Goal: Task Accomplishment & Management: Manage account settings

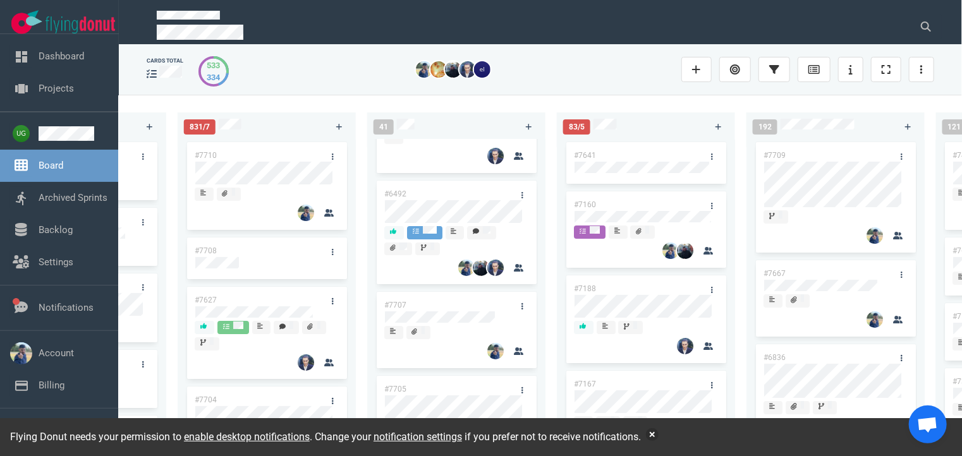
scroll to position [71, 0]
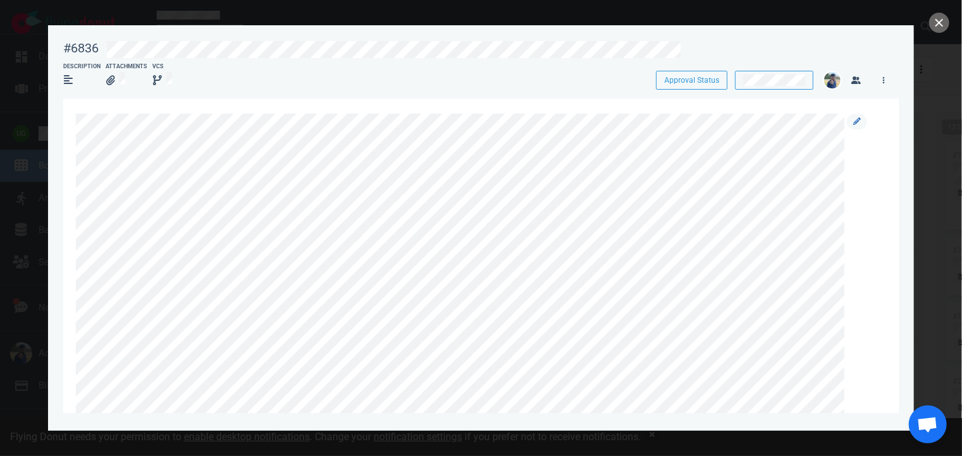
drag, startPoint x: 855, startPoint y: 119, endPoint x: 847, endPoint y: 126, distance: 10.7
click at [847, 126] on div at bounding box center [857, 122] width 20 height 16
click at [857, 125] on icon at bounding box center [857, 122] width 8 height 8
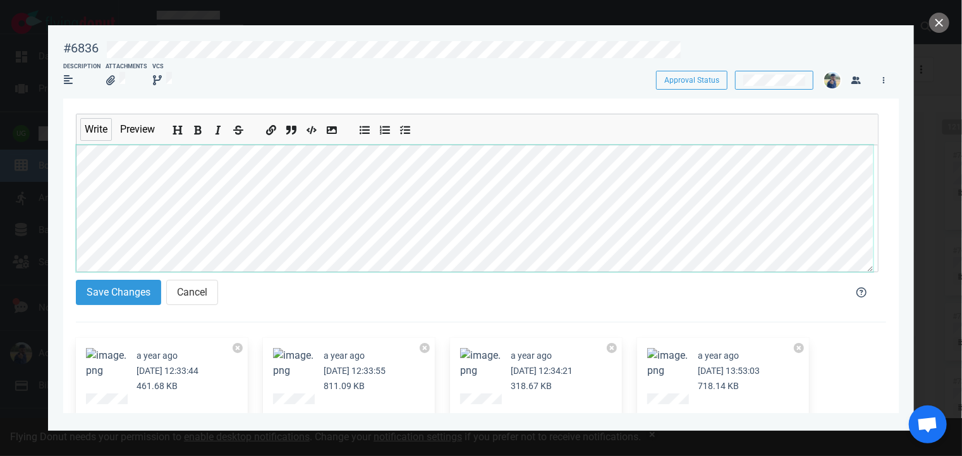
scroll to position [47, 0]
click at [60, 173] on section "#6836 Approval Status Description Attachments VCS Approval Status Write Preview…" at bounding box center [481, 223] width 866 height 396
click at [184, 289] on button "Cancel" at bounding box center [192, 292] width 52 height 25
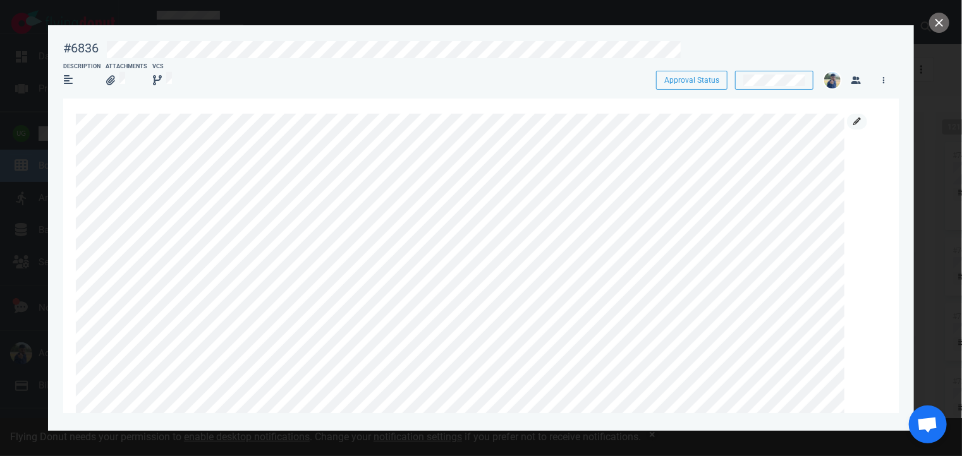
click at [855, 122] on icon at bounding box center [857, 122] width 8 height 8
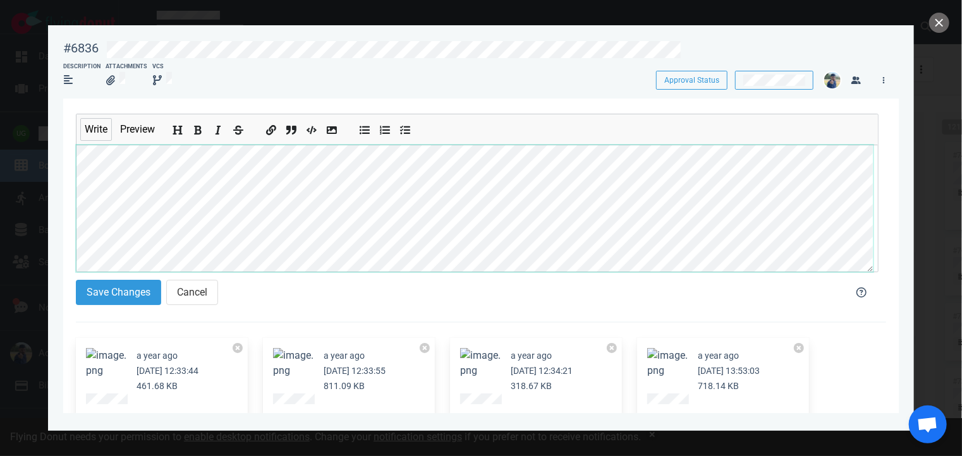
scroll to position [30, 0]
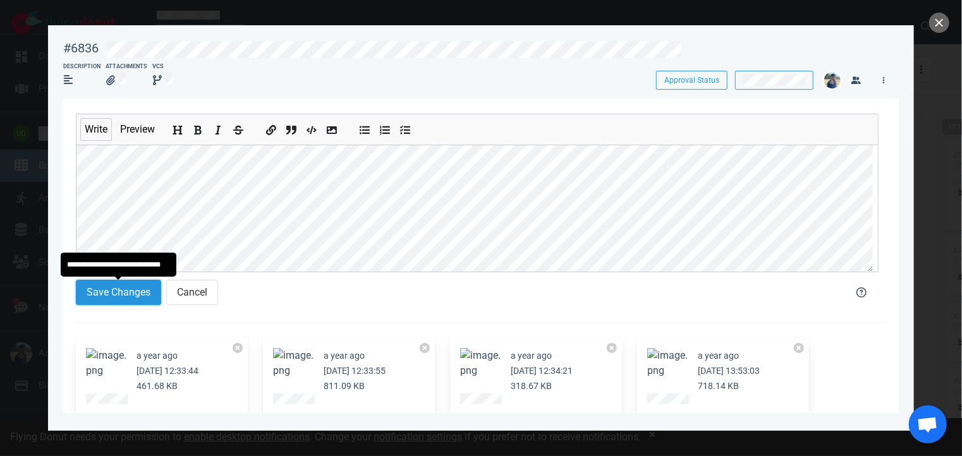
click at [94, 290] on button "Save Changes" at bounding box center [118, 292] width 85 height 25
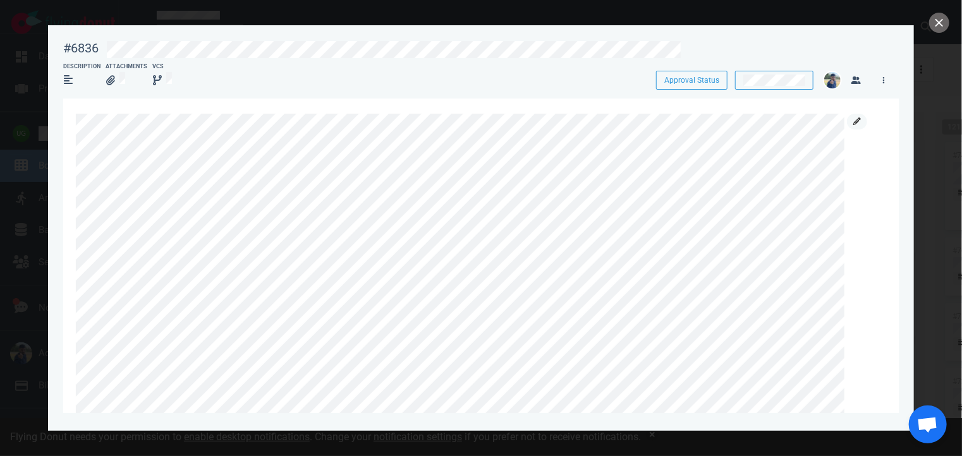
click at [860, 122] on icon at bounding box center [857, 122] width 8 height 8
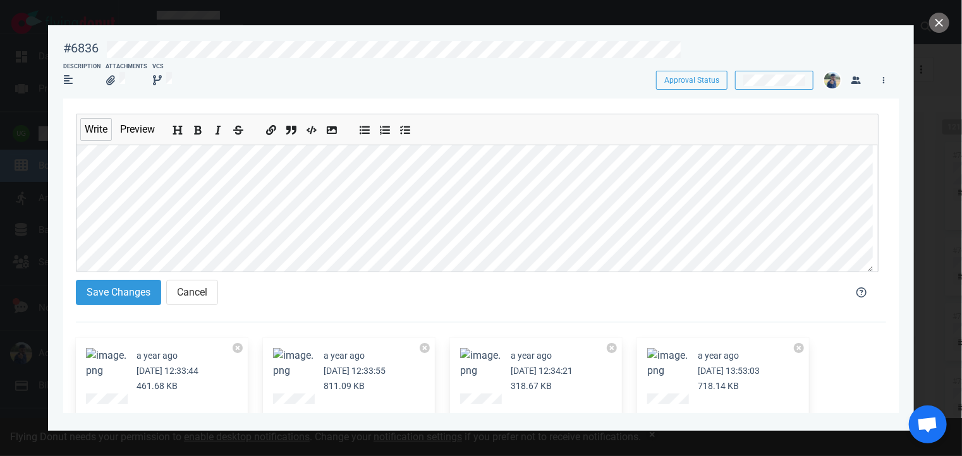
scroll to position [116, 0]
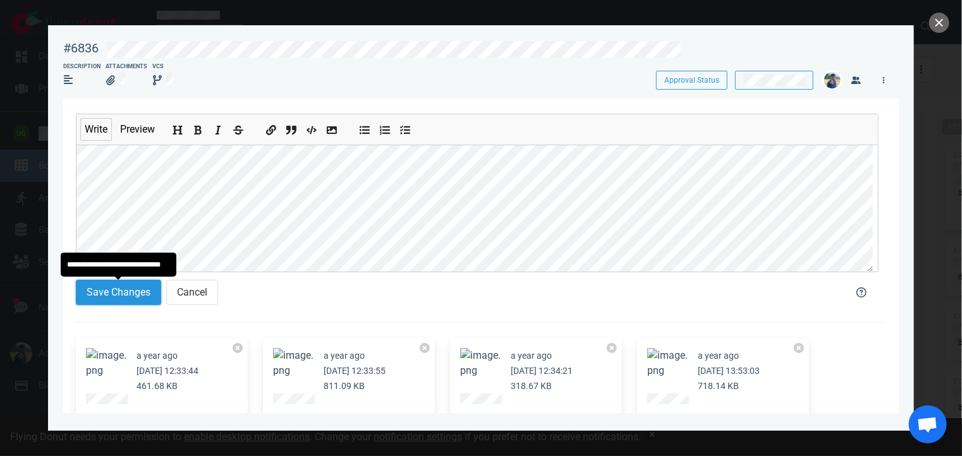
click at [100, 290] on button "Save Changes" at bounding box center [118, 292] width 85 height 25
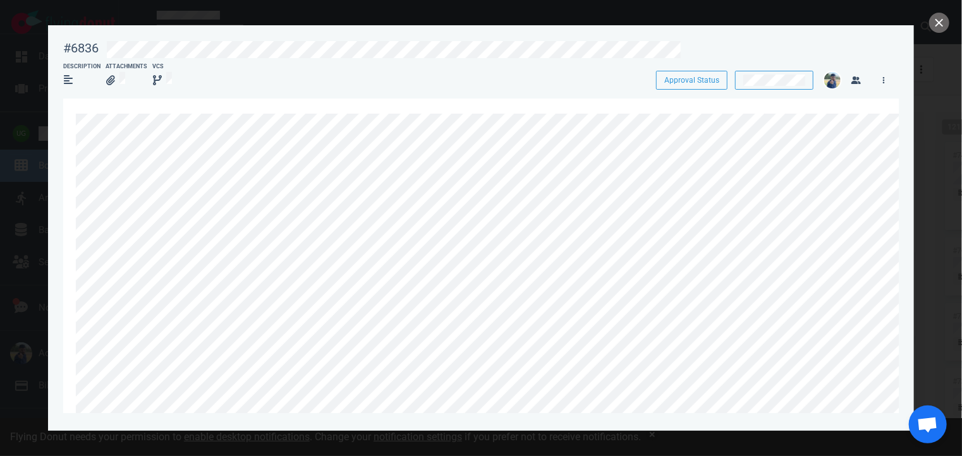
scroll to position [0, 33]
click at [886, 125] on icon at bounding box center [889, 122] width 8 height 8
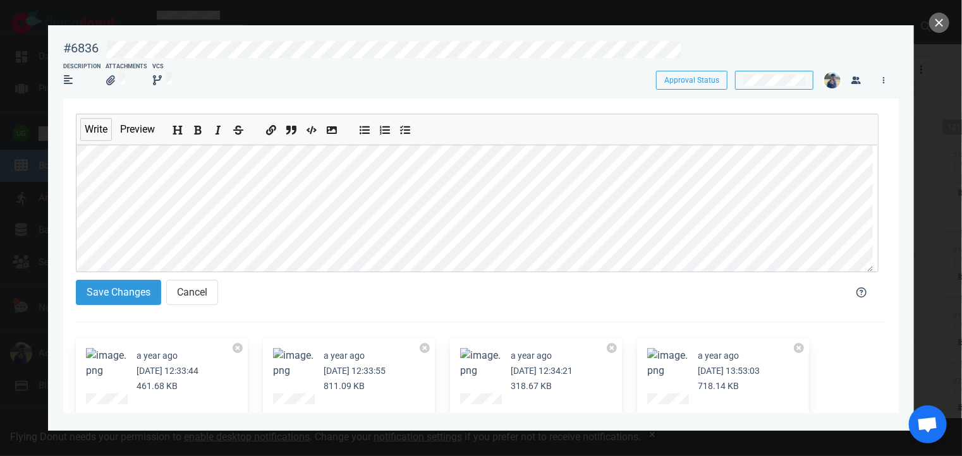
scroll to position [48, 0]
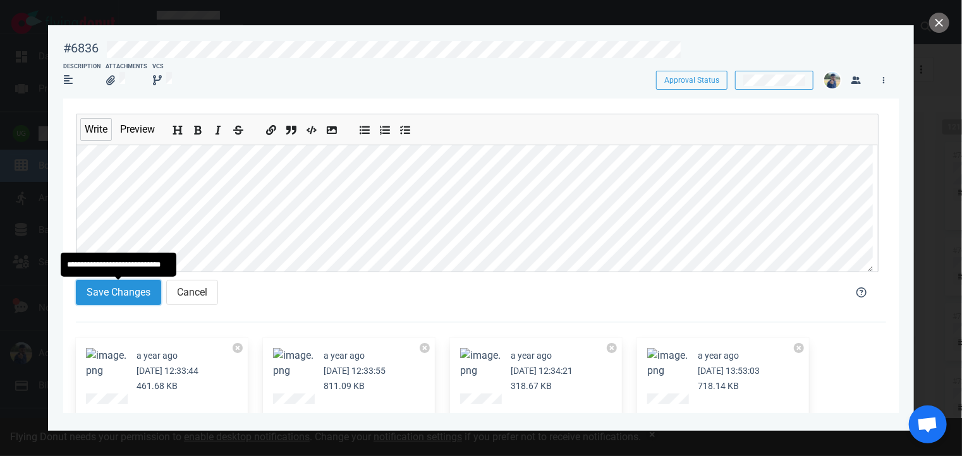
click at [125, 299] on button "Save Changes" at bounding box center [118, 292] width 85 height 25
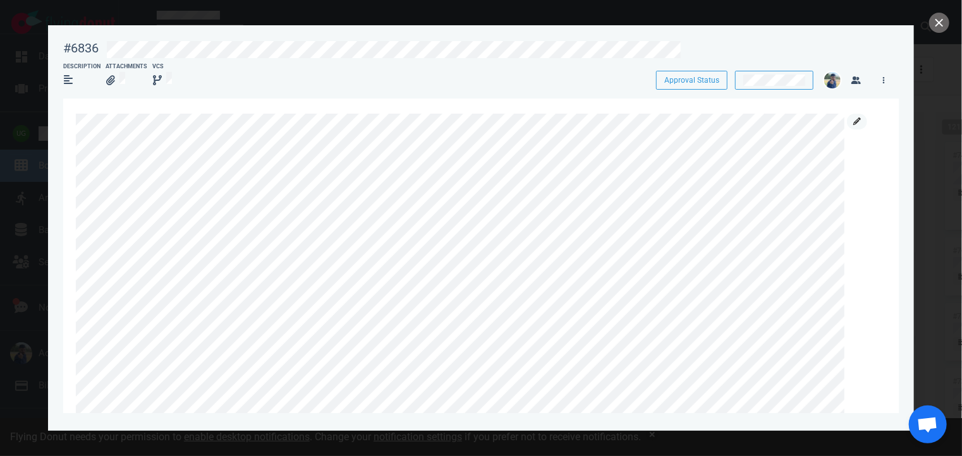
click at [860, 118] on icon at bounding box center [857, 122] width 8 height 8
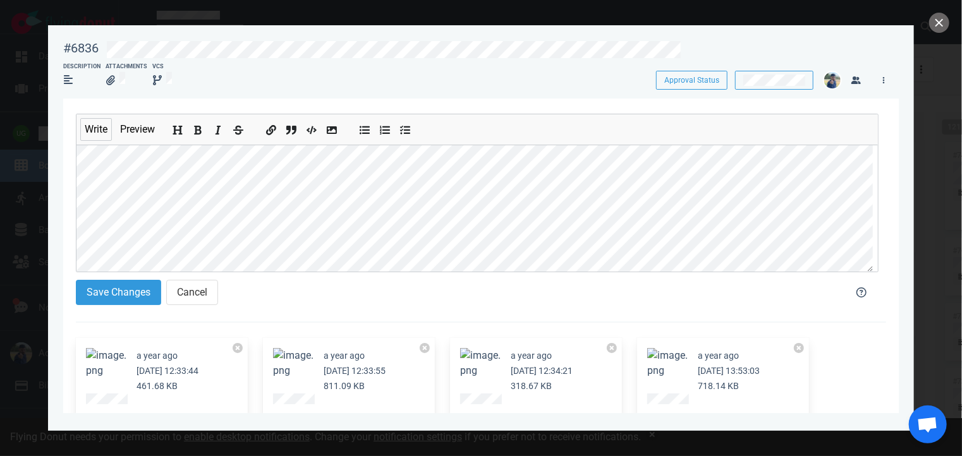
scroll to position [56, 0]
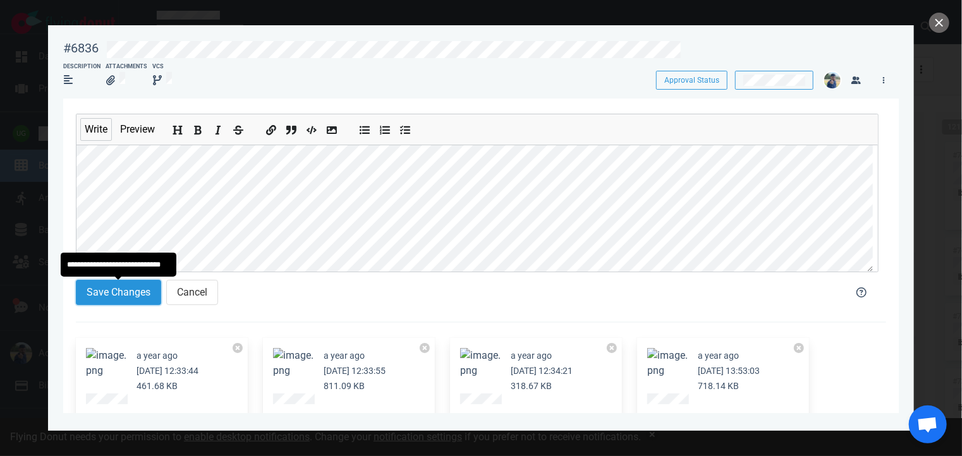
click at [104, 293] on button "Save Changes" at bounding box center [118, 292] width 85 height 25
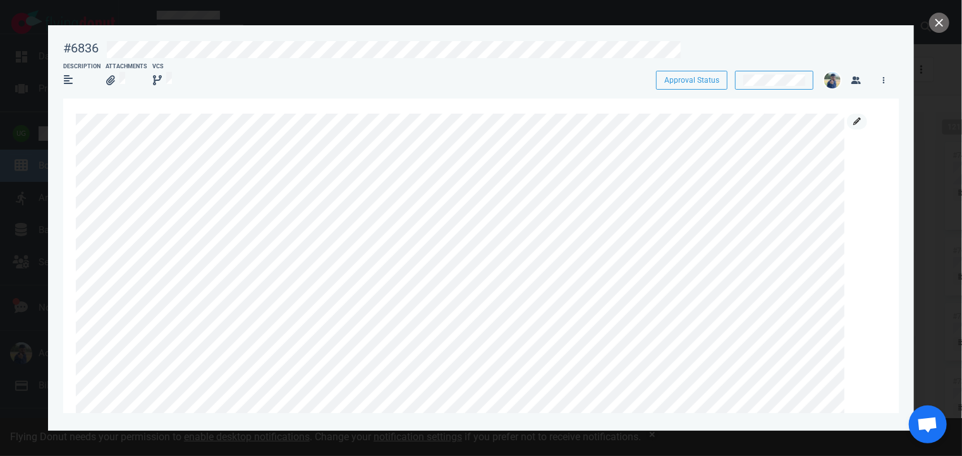
click at [861, 119] on link at bounding box center [857, 122] width 20 height 16
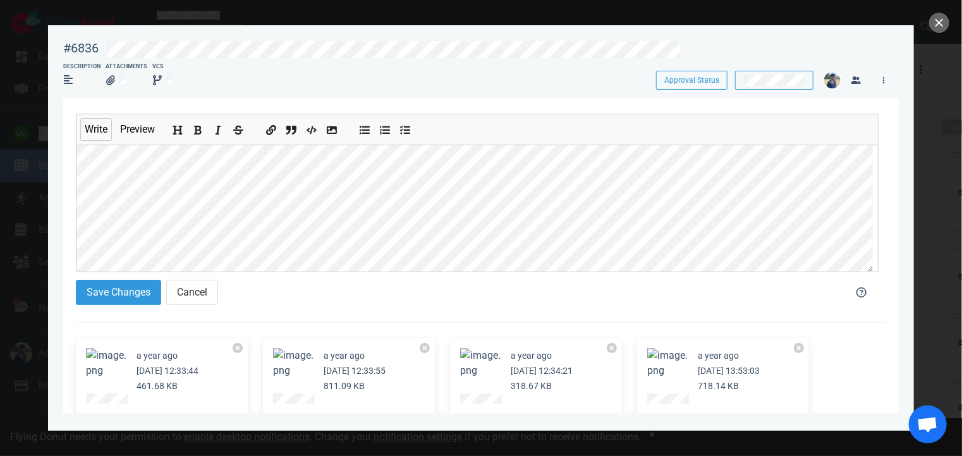
scroll to position [0, 0]
click at [50, 84] on section "#6836 Approval Status Description Attachments VCS Approval Status Write Preview…" at bounding box center [481, 223] width 866 height 396
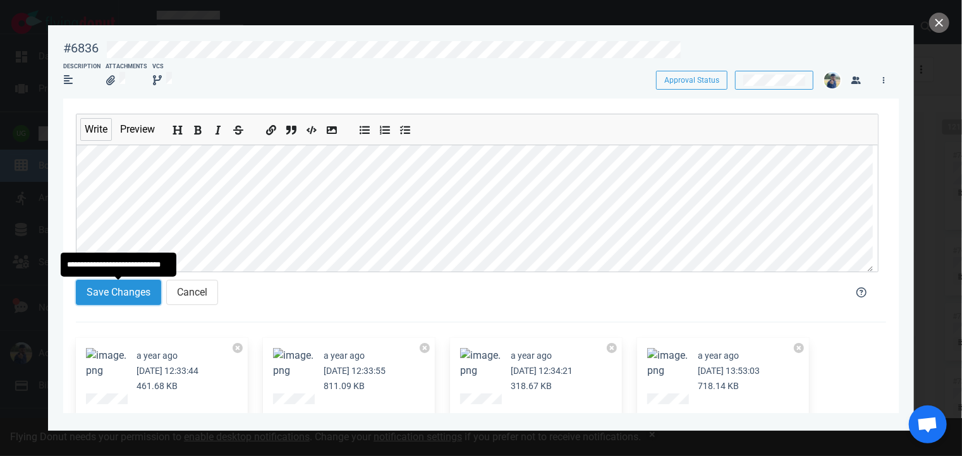
click at [127, 284] on button "Save Changes" at bounding box center [118, 292] width 85 height 25
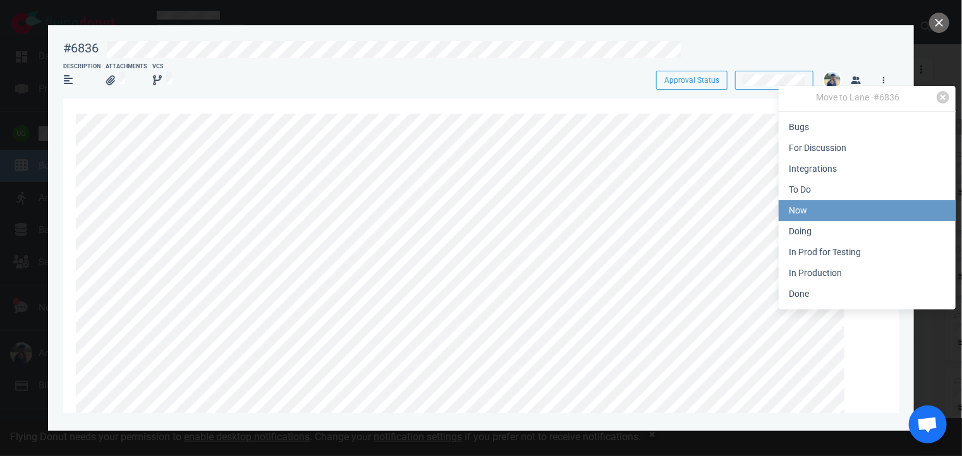
click at [819, 205] on link "Now" at bounding box center [867, 210] width 177 height 21
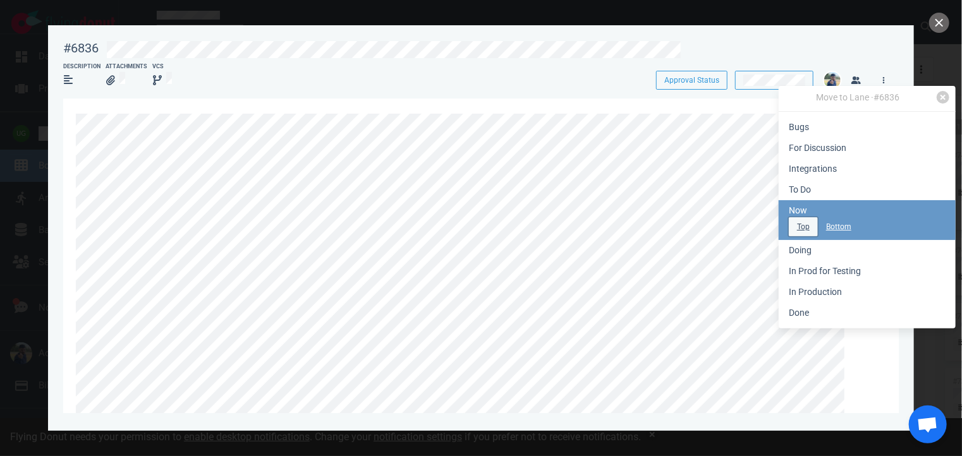
click at [793, 223] on button "Top" at bounding box center [803, 226] width 29 height 19
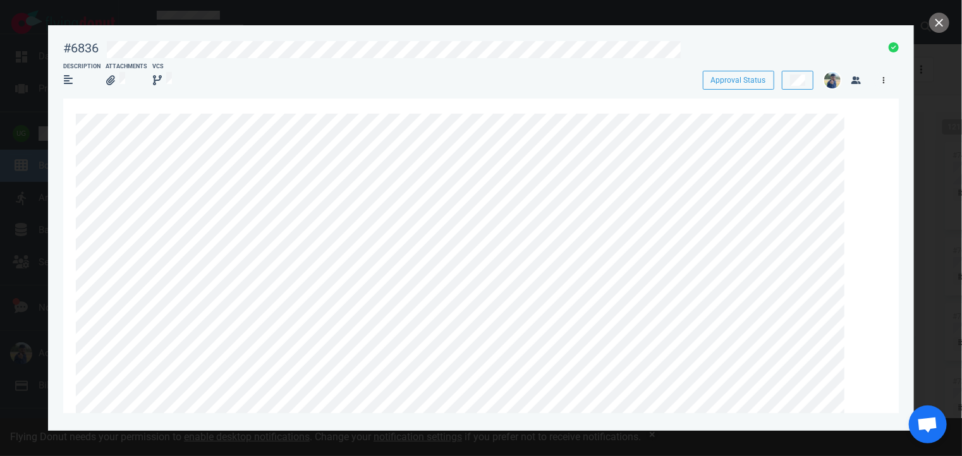
scroll to position [164, 0]
click at [885, 76] on link at bounding box center [884, 80] width 20 height 16
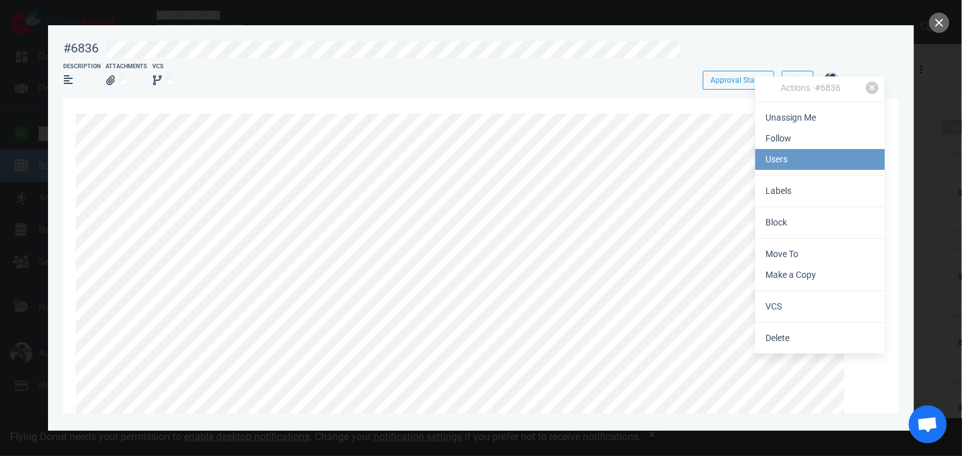
click at [822, 164] on link "Users" at bounding box center [820, 159] width 130 height 21
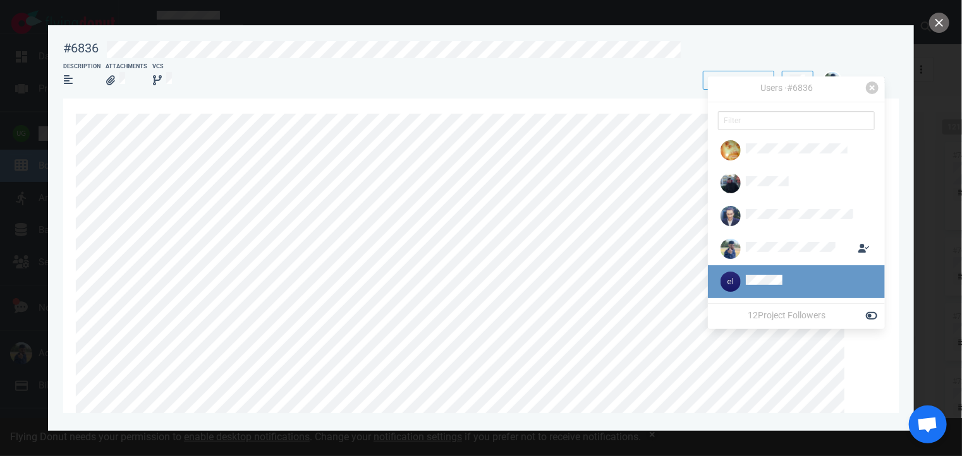
click at [791, 279] on div at bounding box center [799, 282] width 107 height 15
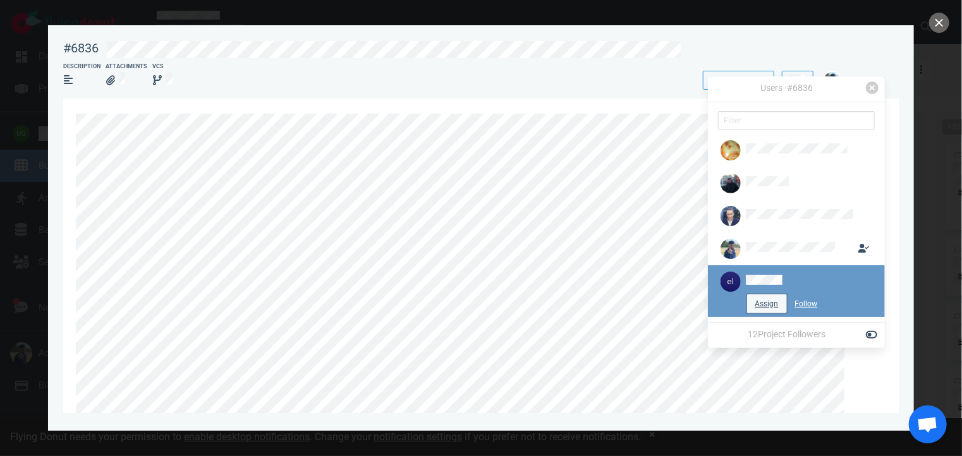
click at [771, 307] on button "Assign" at bounding box center [767, 304] width 40 height 19
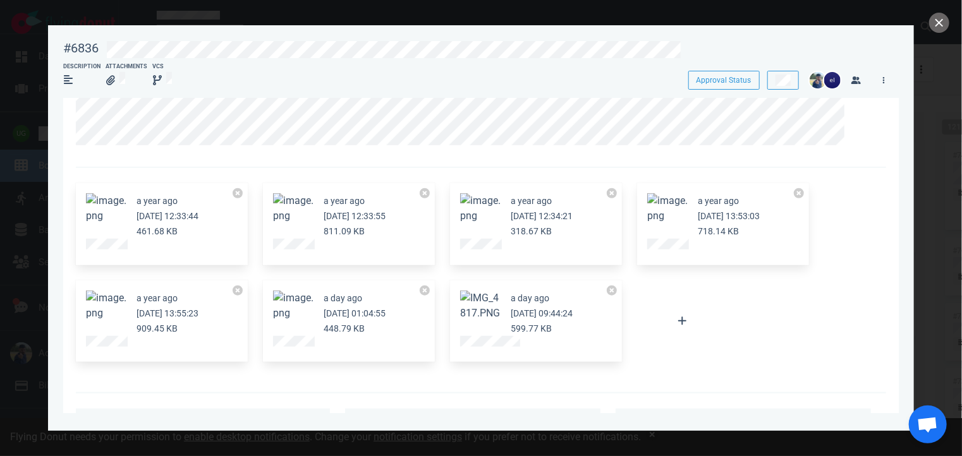
scroll to position [518, 0]
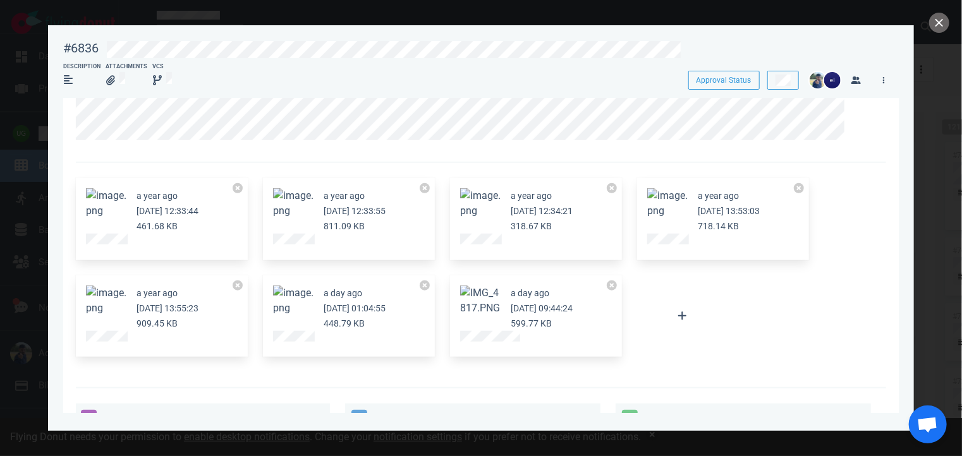
click at [470, 309] on button "Zoom image" at bounding box center [480, 301] width 40 height 30
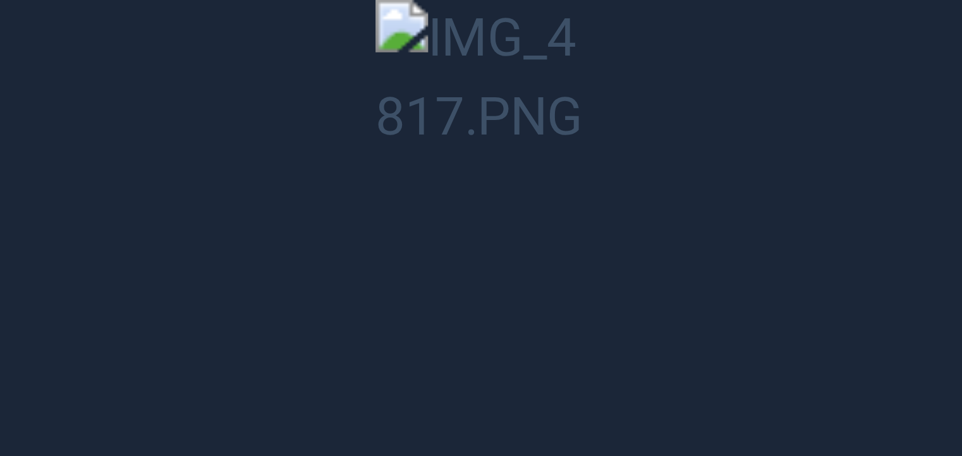
click at [180, 140] on button "Unzoom image" at bounding box center [481, 228] width 962 height 456
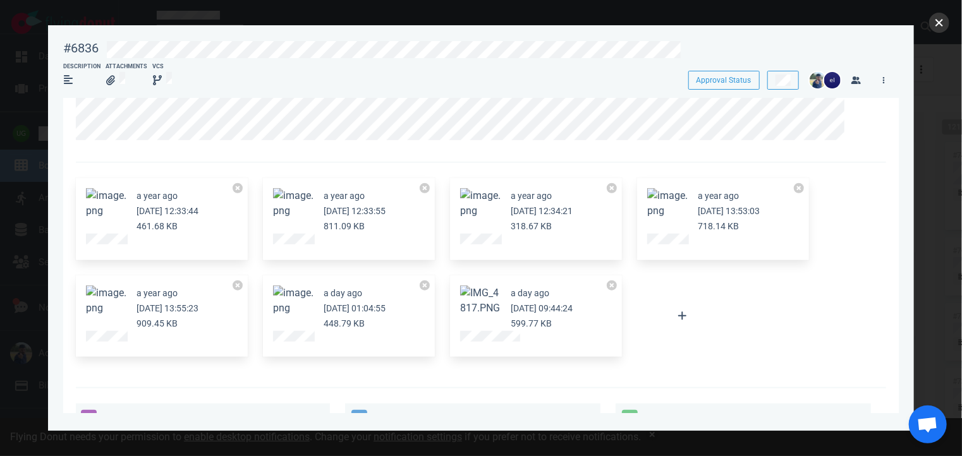
click at [931, 20] on button "close" at bounding box center [939, 23] width 20 height 20
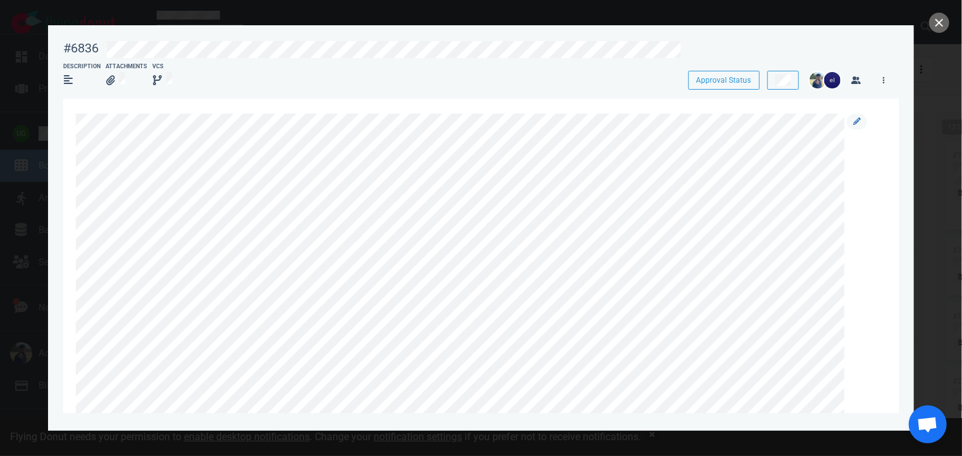
click at [867, 122] on div at bounding box center [477, 390] width 803 height 552
click at [852, 124] on link at bounding box center [857, 122] width 20 height 16
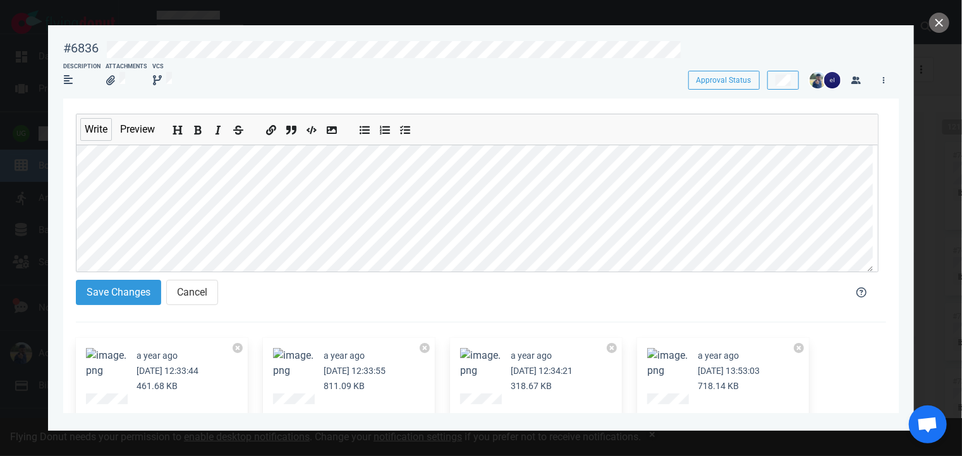
scroll to position [172, 0]
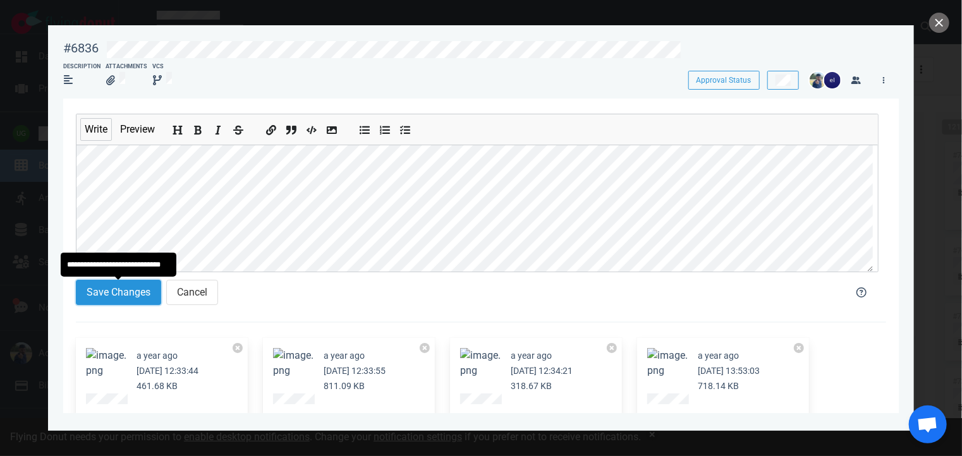
click at [109, 293] on button "Save Changes" at bounding box center [118, 292] width 85 height 25
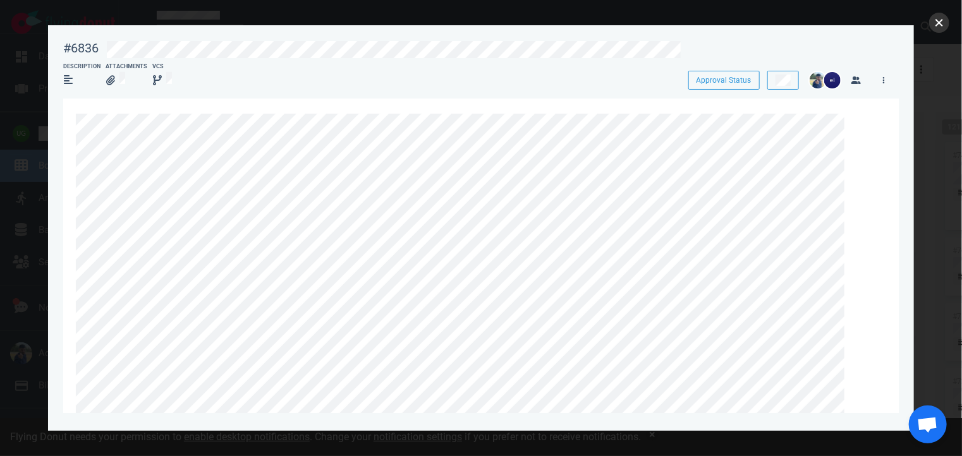
click at [932, 22] on button "close" at bounding box center [939, 23] width 20 height 20
click at [882, 75] on link at bounding box center [884, 80] width 20 height 16
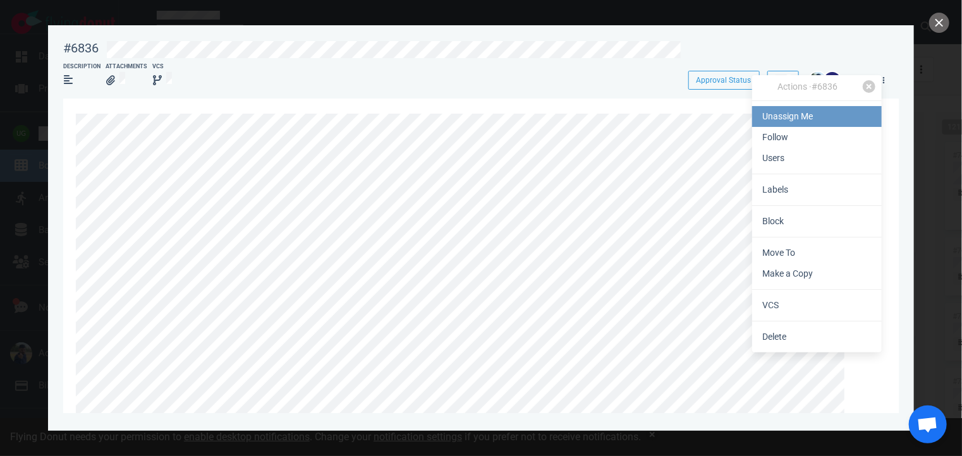
click at [797, 116] on link "Unassign Me" at bounding box center [817, 116] width 130 height 21
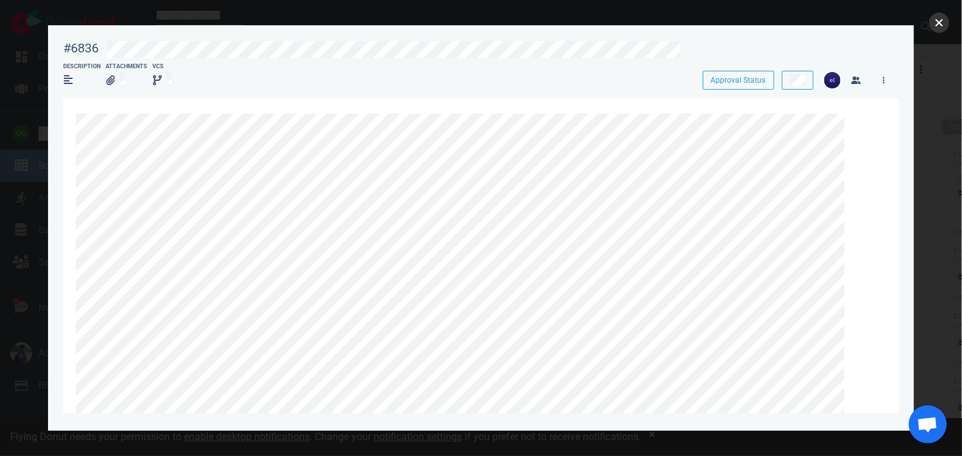
click at [948, 21] on button "close" at bounding box center [939, 23] width 20 height 20
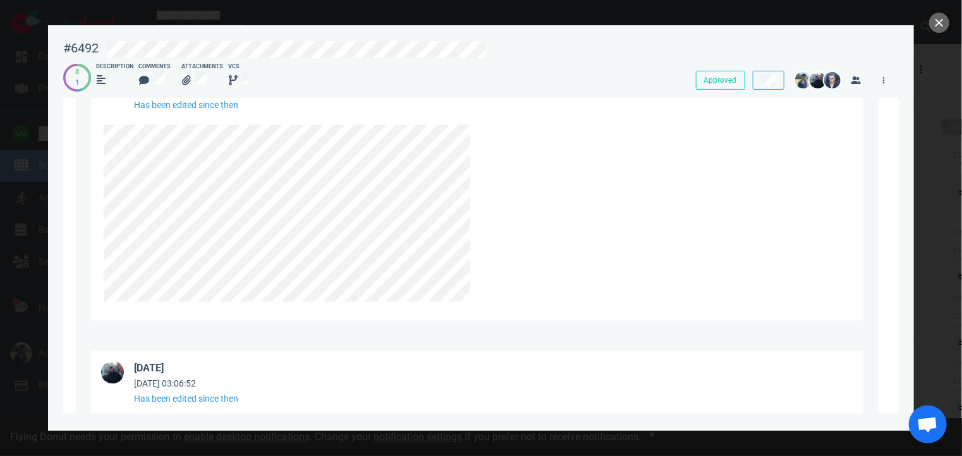
scroll to position [5745, 0]
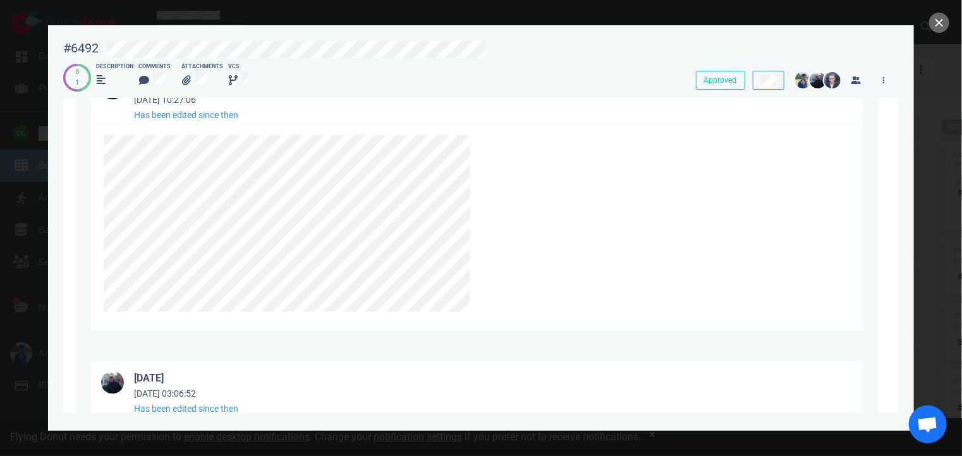
click at [27, 99] on div at bounding box center [481, 228] width 962 height 456
click at [932, 23] on button "close" at bounding box center [939, 23] width 20 height 20
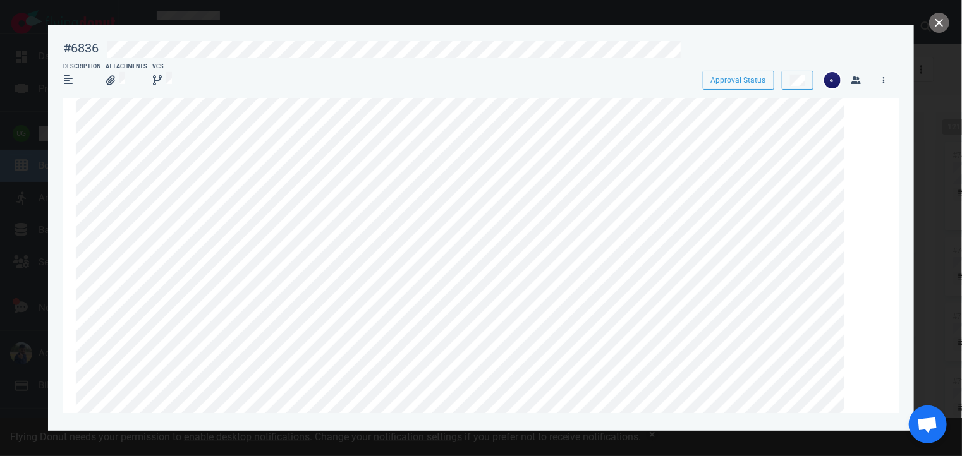
scroll to position [76, 0]
